Goal: Find specific page/section: Find specific page/section

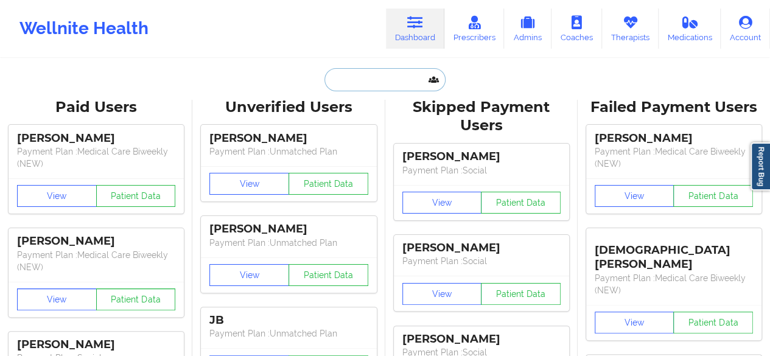
click at [397, 77] on input "text" at bounding box center [384, 79] width 121 height 23
paste input "Margaret"
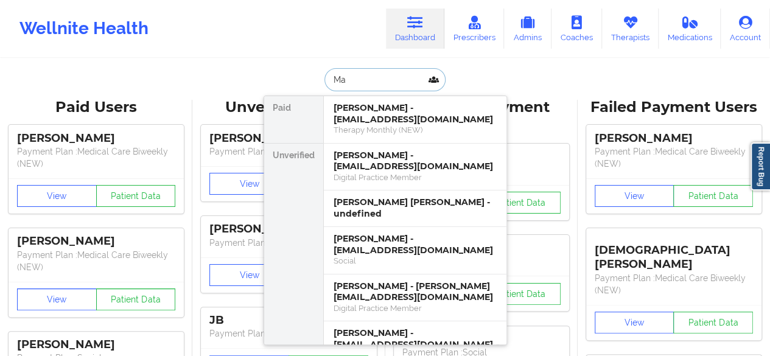
type input "M"
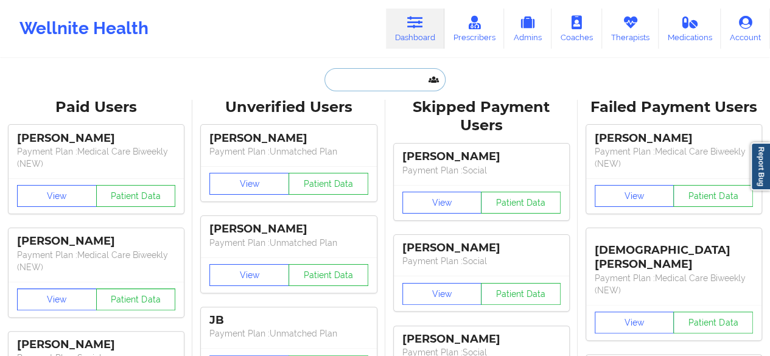
paste input "Joshua Bobo"
type input "Joshua Bobo"
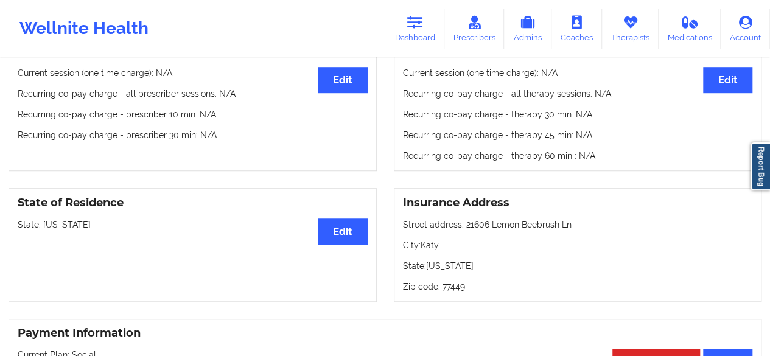
scroll to position [394, 0]
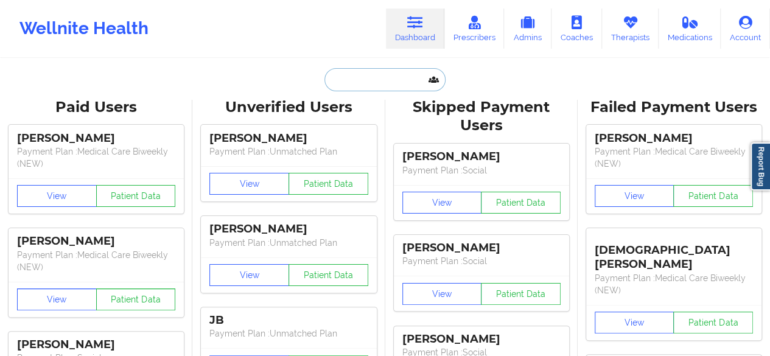
click at [357, 89] on input "text" at bounding box center [384, 79] width 121 height 23
paste input "pcstick16@aol.com"
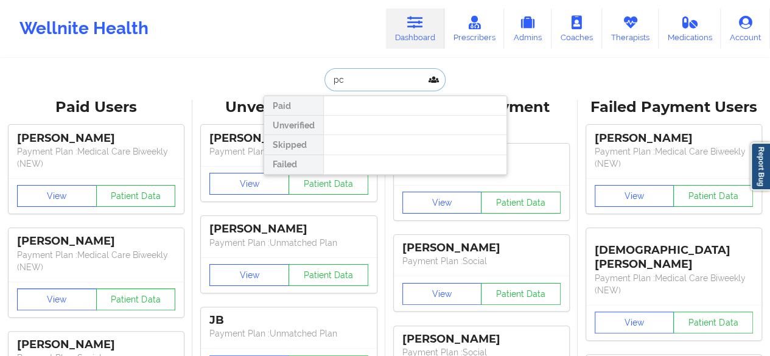
type input "p"
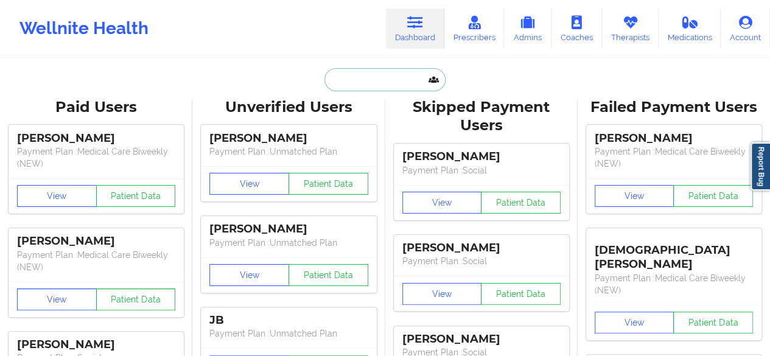
paste input "benitezcindy29@yahoo.com"
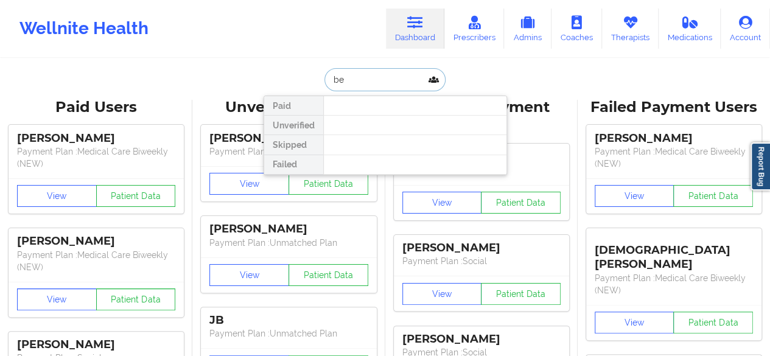
type input "b"
type input "c"
type input "anita"
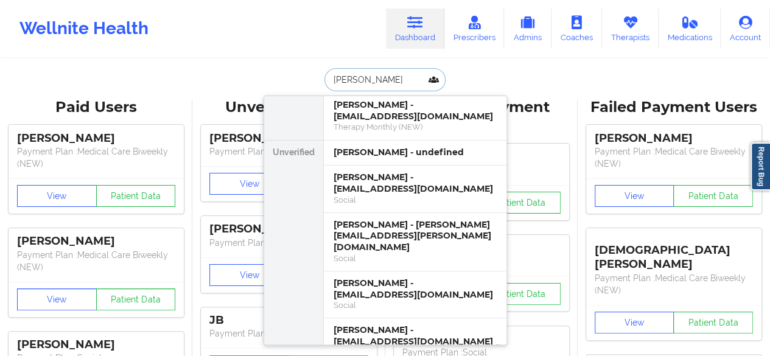
scroll to position [41, 0]
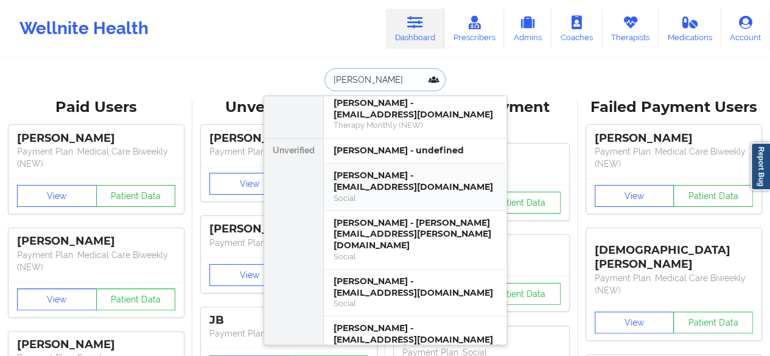
click at [427, 172] on div "Anita L Bernhardt - iamqt100@gmail.com" at bounding box center [415, 181] width 163 height 23
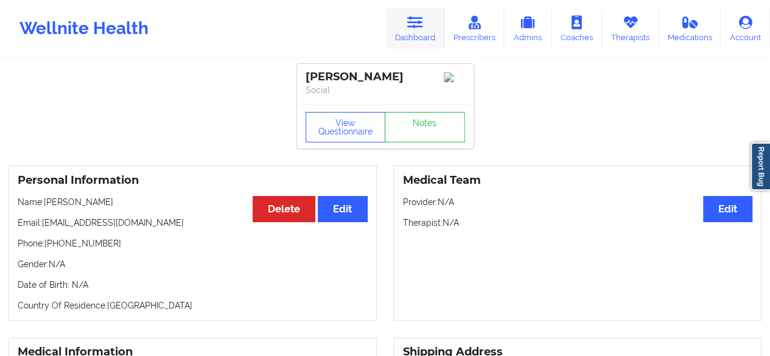
click at [415, 25] on icon at bounding box center [415, 22] width 16 height 13
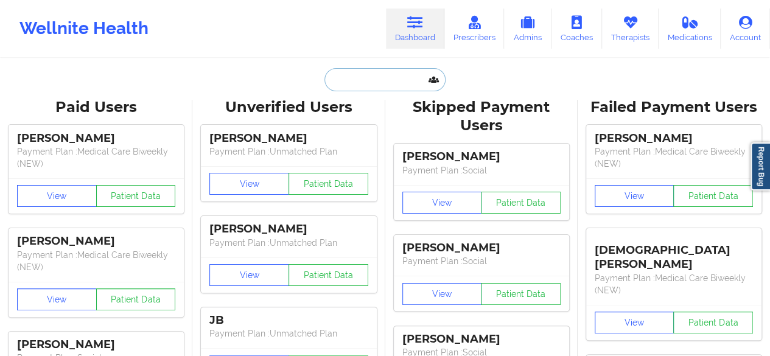
click at [367, 73] on input "text" at bounding box center [384, 79] width 121 height 23
paste input "+12819794926"
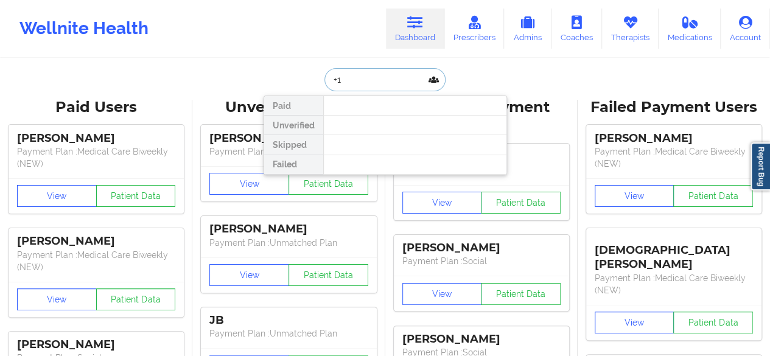
type input "+"
type input "anita"
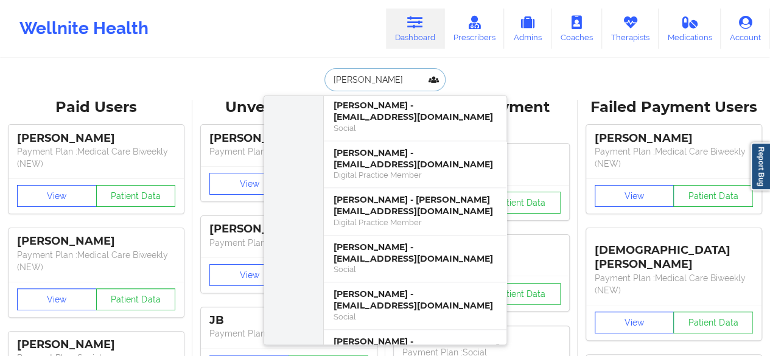
scroll to position [306, 0]
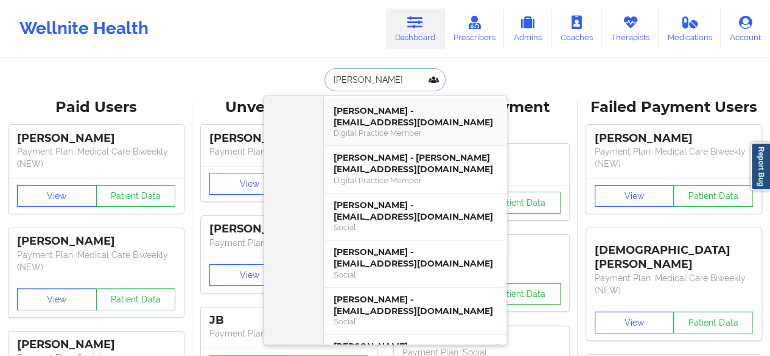
click at [407, 128] on div "Digital Practice Member" at bounding box center [415, 133] width 163 height 10
